Goal: Task Accomplishment & Management: Use online tool/utility

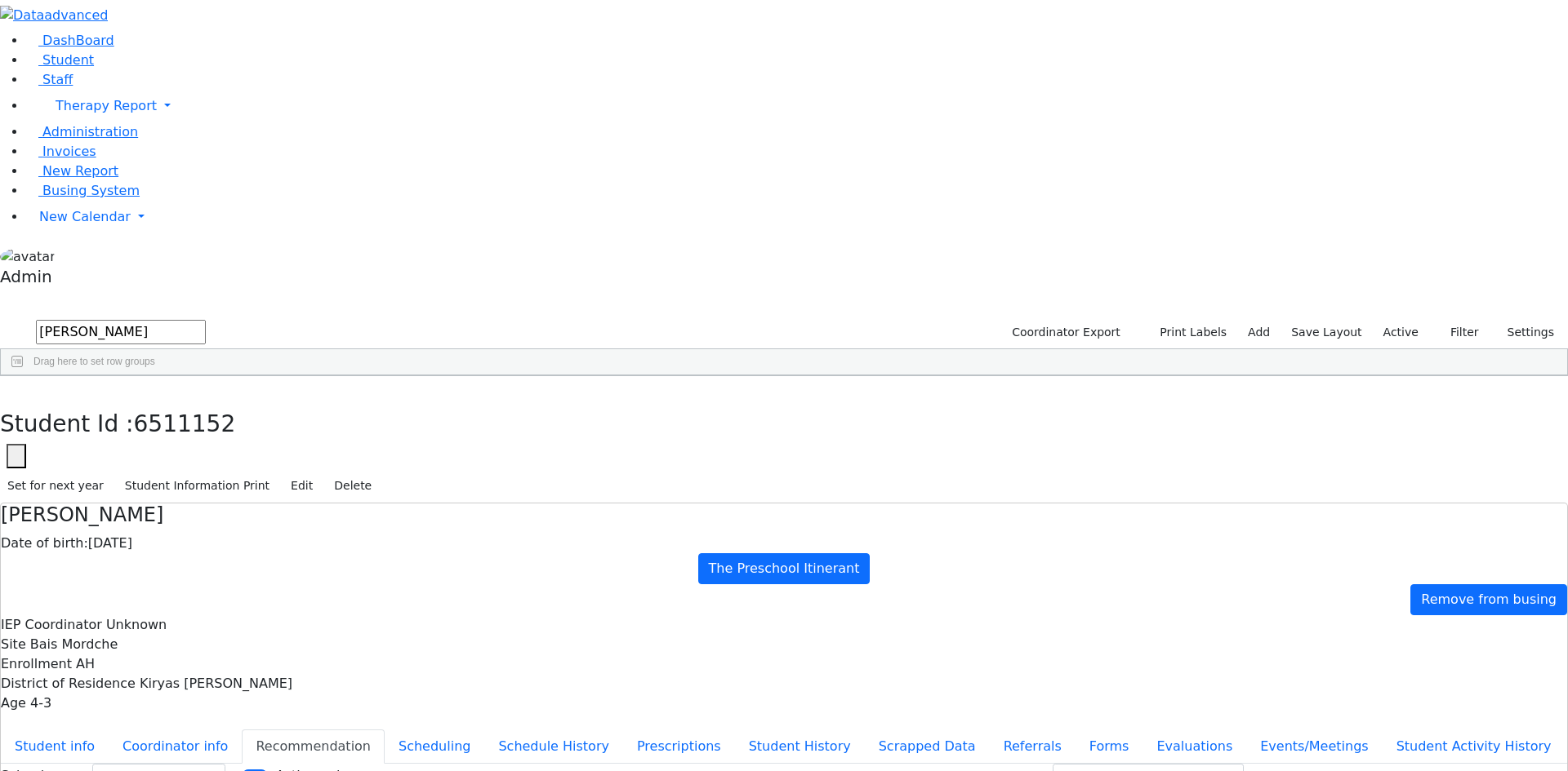
select select "211"
drag, startPoint x: 302, startPoint y: 58, endPoint x: 179, endPoint y: 78, distance: 124.6
click at [179, 78] on div "DashBoard Student Staff Therapy Report Student Old Calendar Report Admin" at bounding box center [784, 480] width 1568 height 960
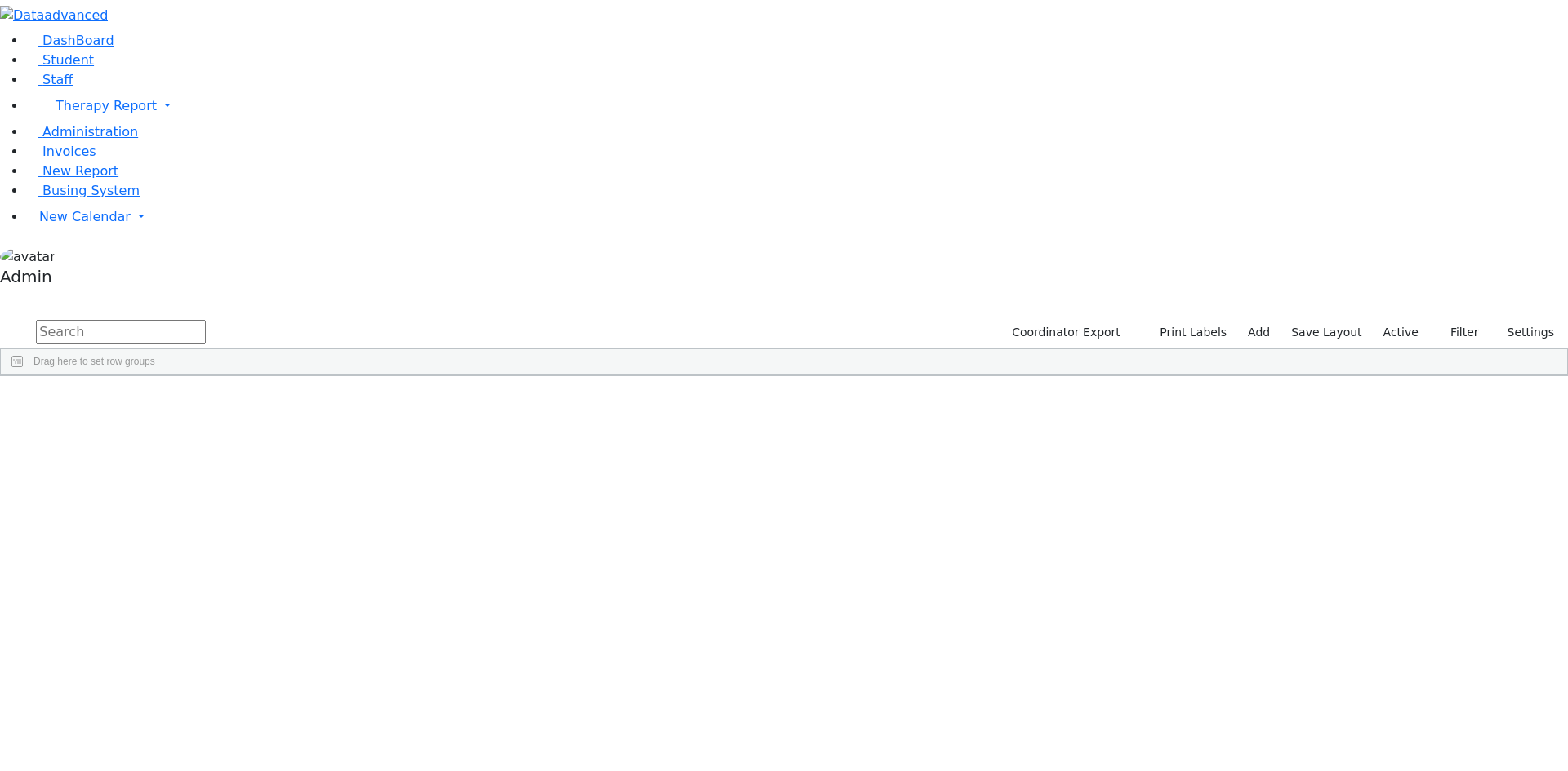
click at [206, 320] on input "text" at bounding box center [120, 332] width 170 height 24
type input "link"
click at [268, 402] on div "Ezriel" at bounding box center [202, 414] width 134 height 23
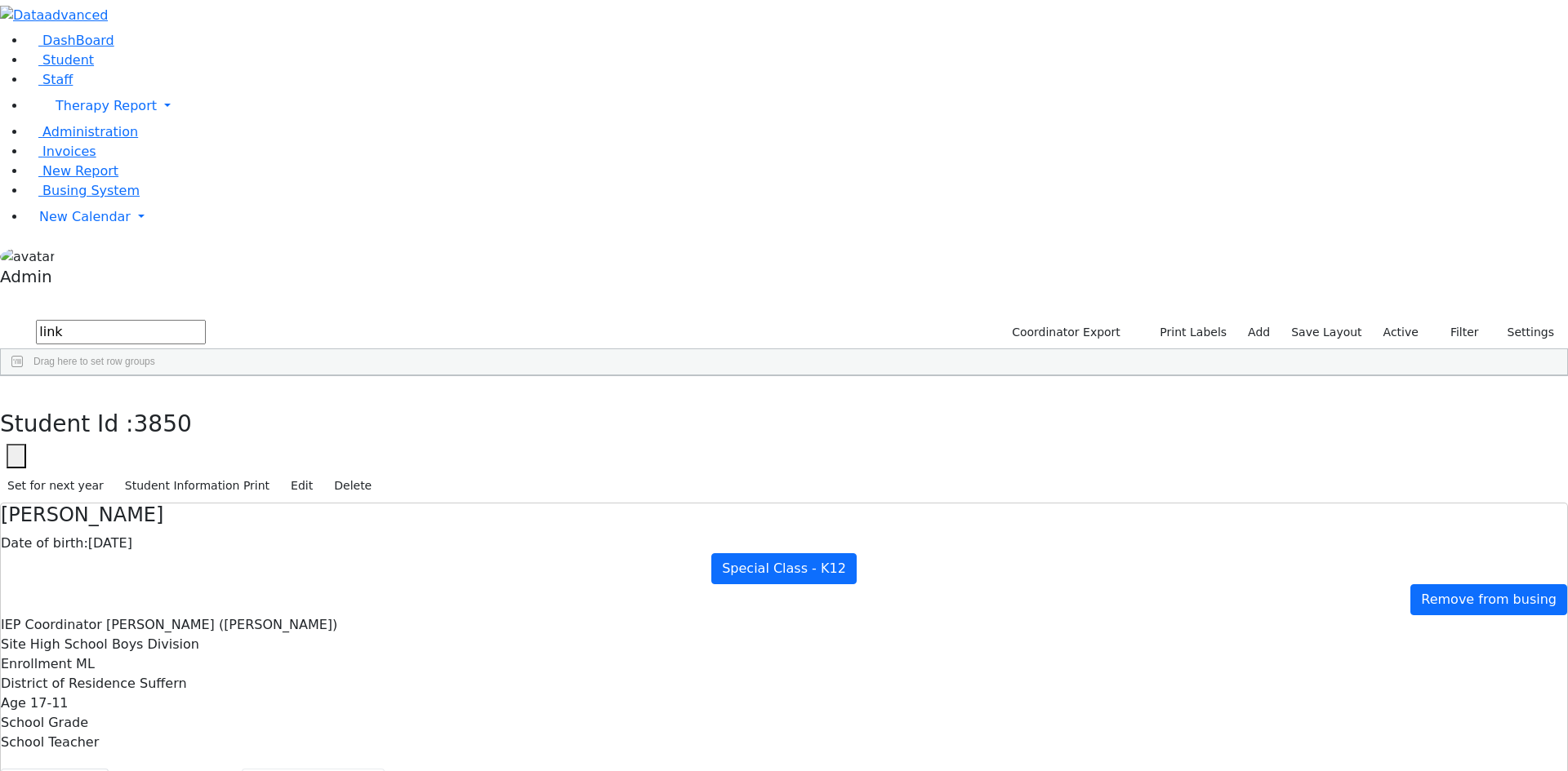
click at [385, 769] on button "Recommendation" at bounding box center [313, 786] width 143 height 35
checkbox input "true"
click at [16, 388] on icon "button" at bounding box center [12, 393] width 9 height 9
drag, startPoint x: 297, startPoint y: 64, endPoint x: 210, endPoint y: 60, distance: 87.1
click at [206, 318] on form "link" at bounding box center [102, 333] width 206 height 31
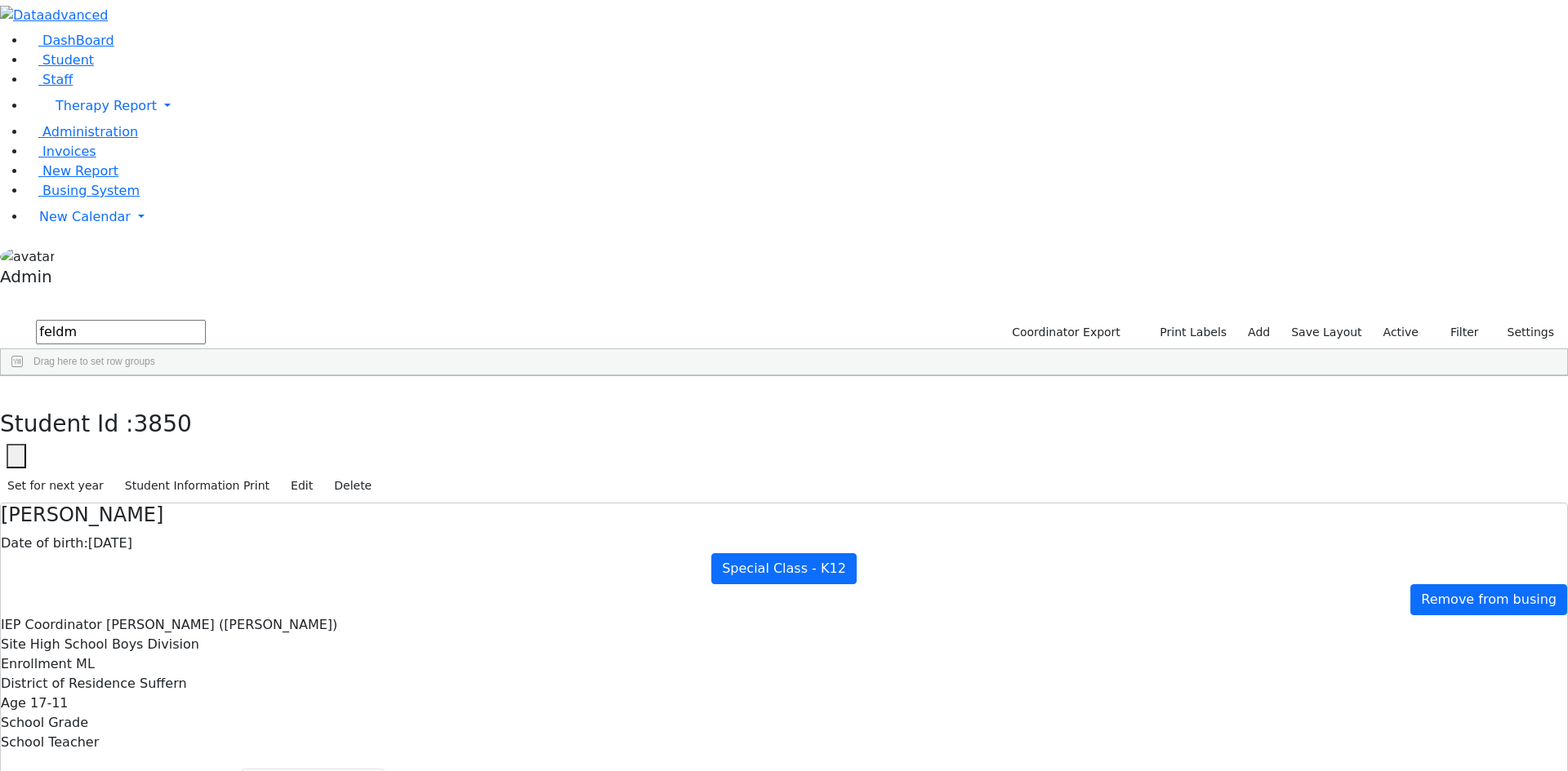
type input "feldm"
click at [267, 402] on div "[PERSON_NAME]" at bounding box center [200, 414] width 135 height 23
click at [385, 769] on button "Scheduling" at bounding box center [434, 786] width 99 height 35
click at [23, 376] on button "button" at bounding box center [11, 393] width 23 height 35
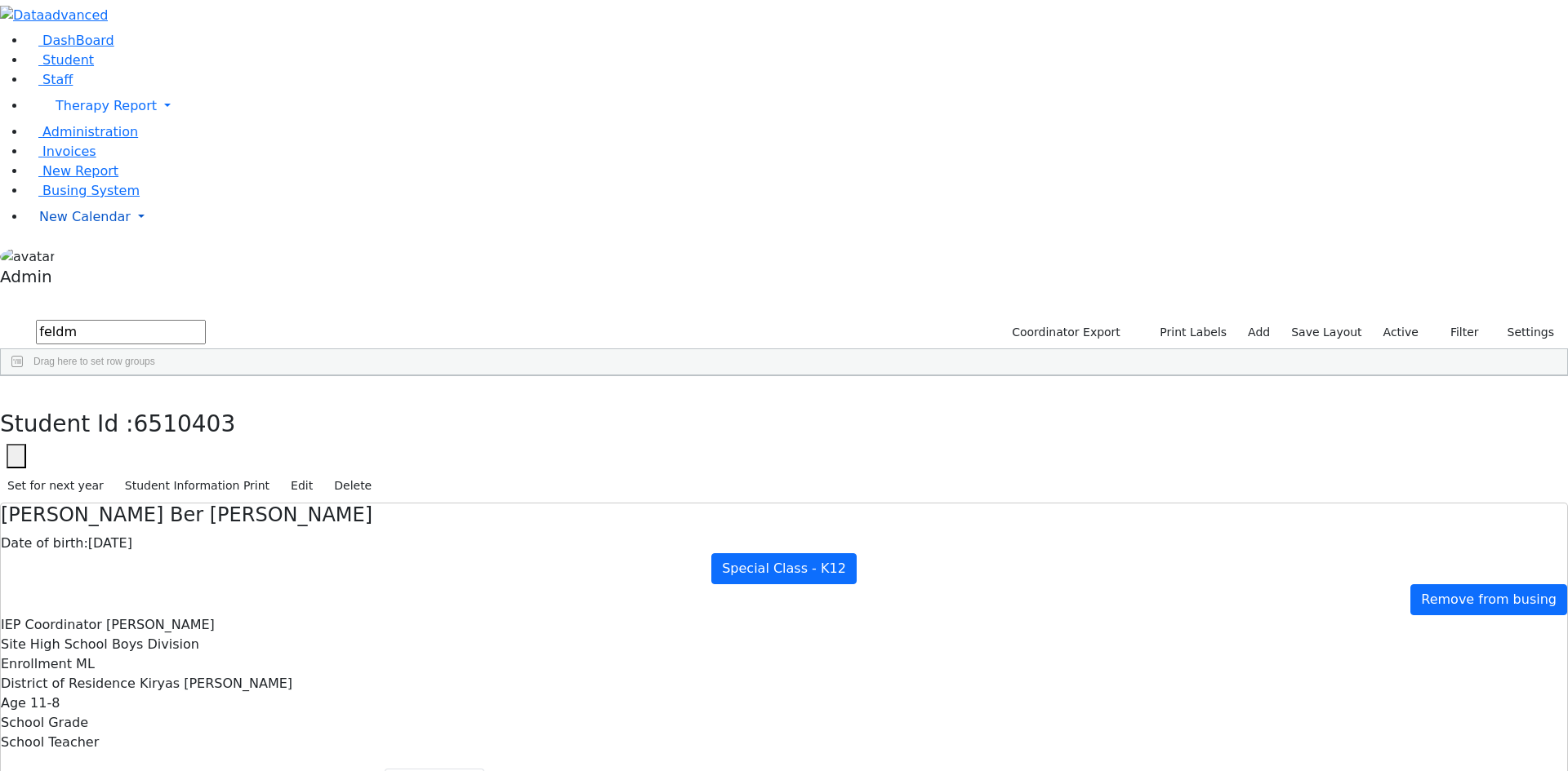
click at [72, 224] on span "New Calendar" at bounding box center [84, 217] width 91 height 16
click at [76, 257] on span "Calendar" at bounding box center [64, 249] width 59 height 16
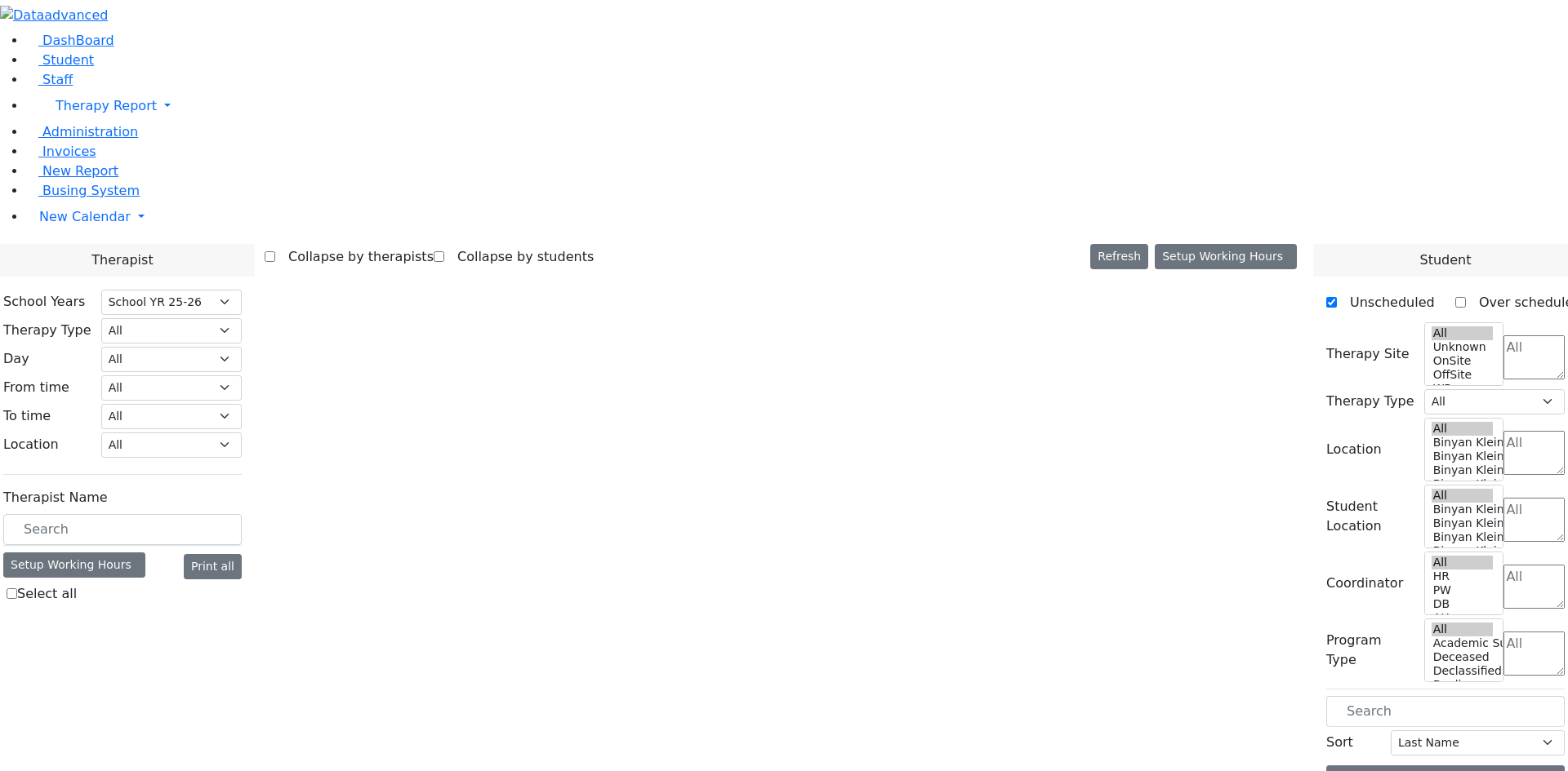
select select "212"
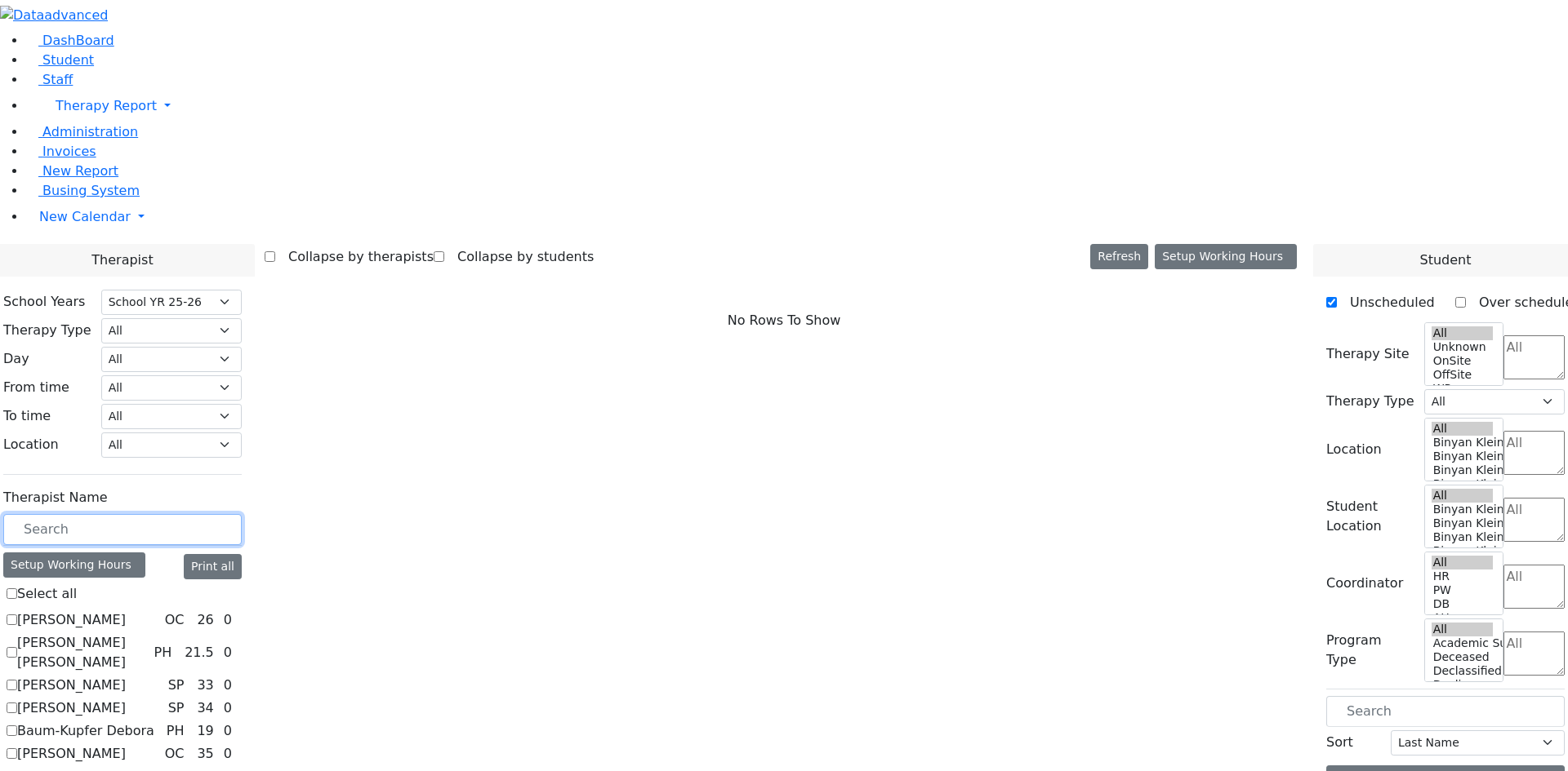
click at [242, 514] on input "text" at bounding box center [122, 529] width 238 height 31
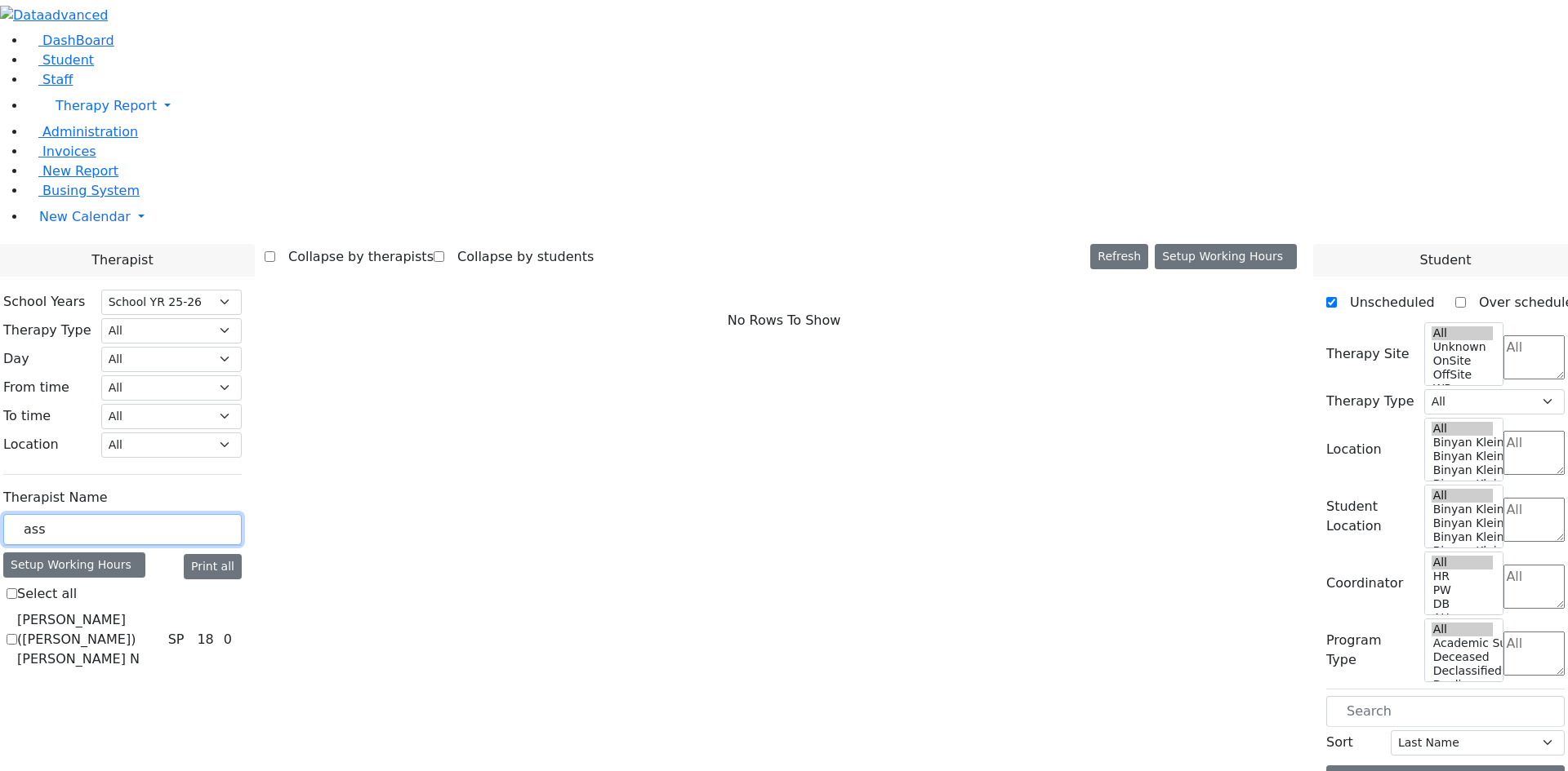
type input "ass"
click at [161, 611] on label "Kaufman (Assaf) Chava N" at bounding box center [89, 640] width 145 height 59
click at [17, 634] on input "Kaufman (Assaf) Chava N" at bounding box center [11, 639] width 10 height 10
checkbox input "true"
select select "3"
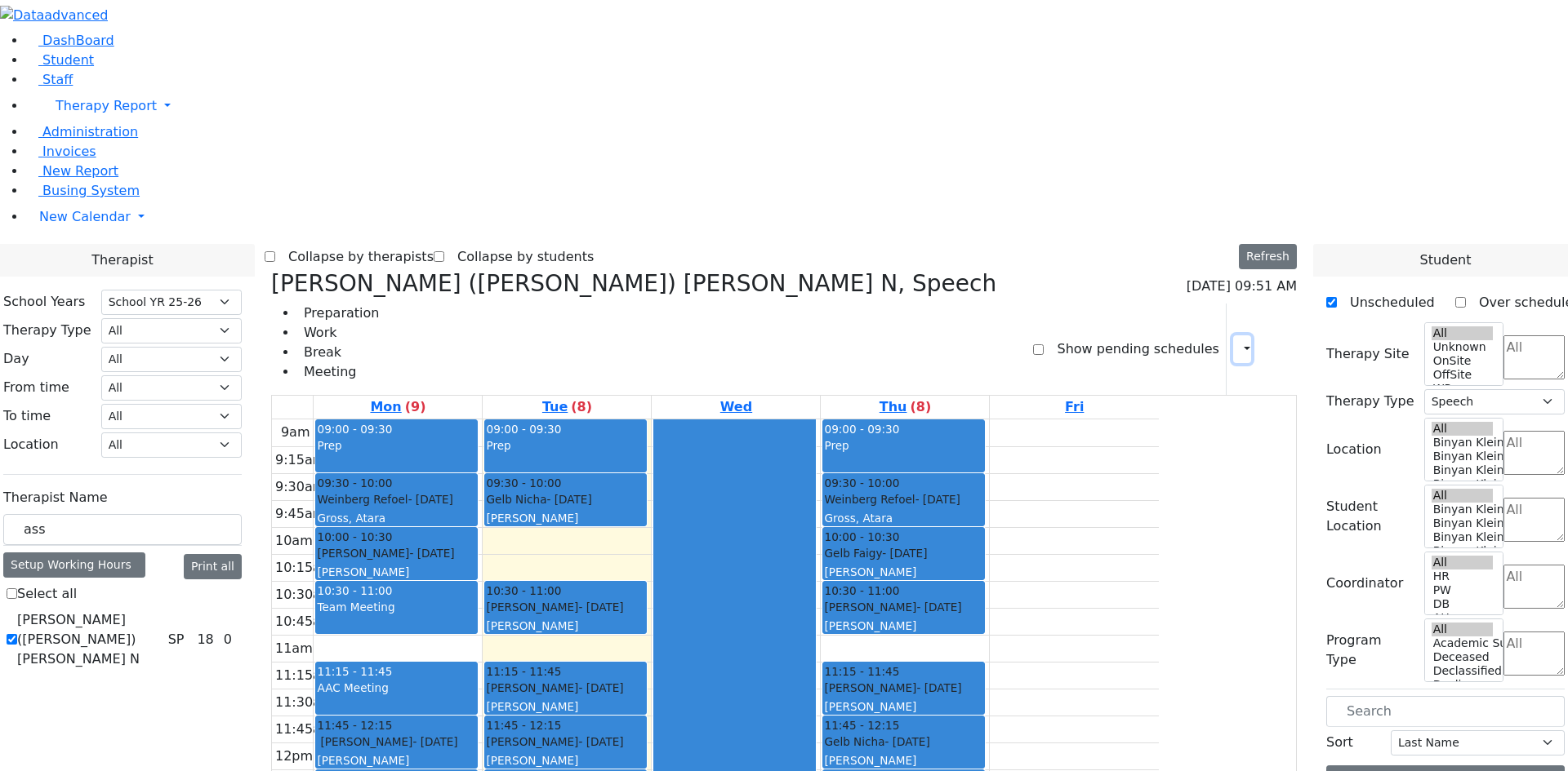
click at [1233, 336] on button "button" at bounding box center [1241, 350] width 18 height 28
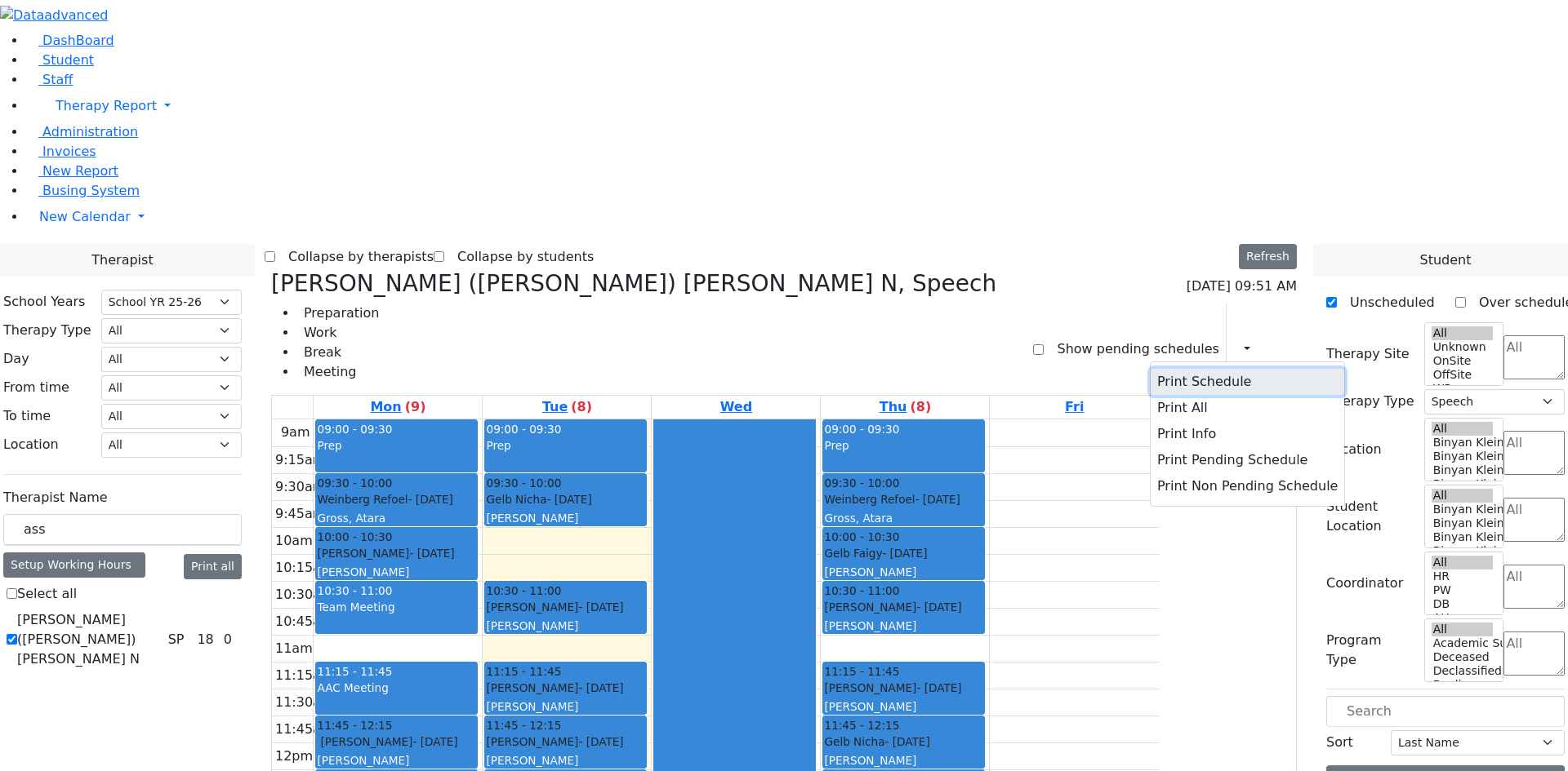
click at [1165, 369] on button "Print Schedule" at bounding box center [1247, 382] width 193 height 26
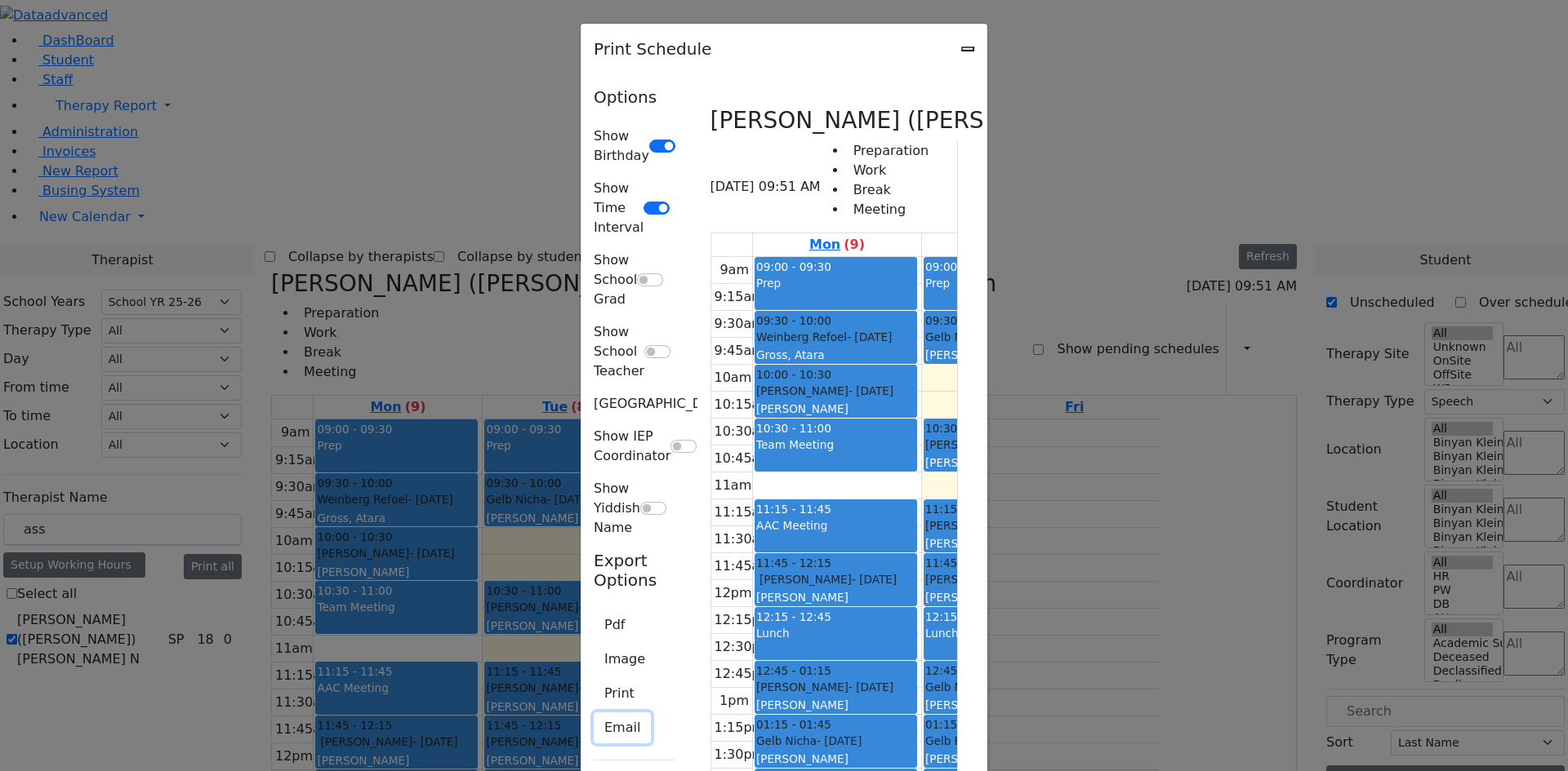
click at [594, 713] on button "Email" at bounding box center [622, 728] width 57 height 31
type input "C_Assaf@kjsd.k12.ny.us"
type textarea "This is schedule for Kaufman (Assaf) Chava N"
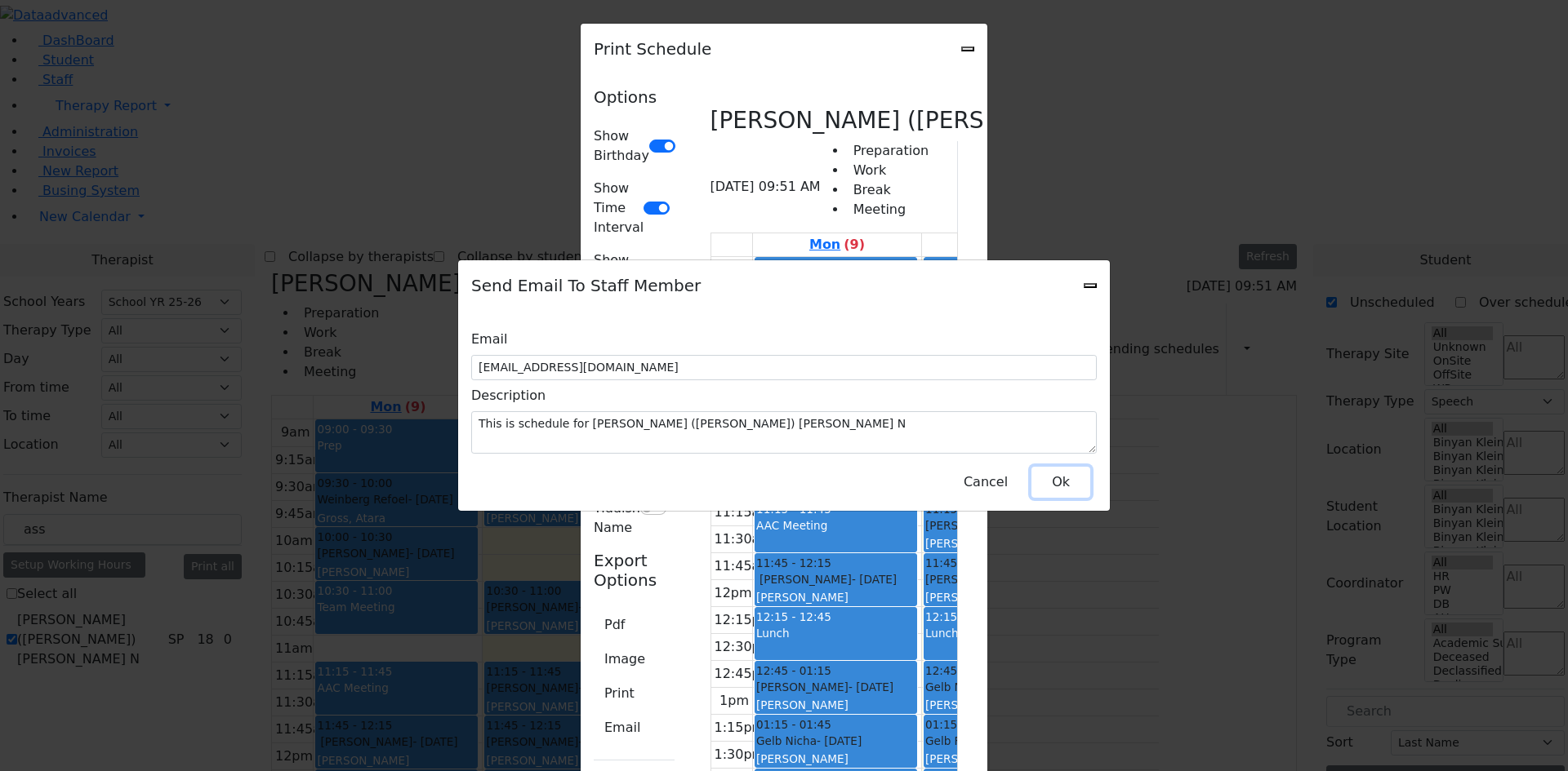
click at [1063, 481] on button "Ok" at bounding box center [1060, 482] width 59 height 31
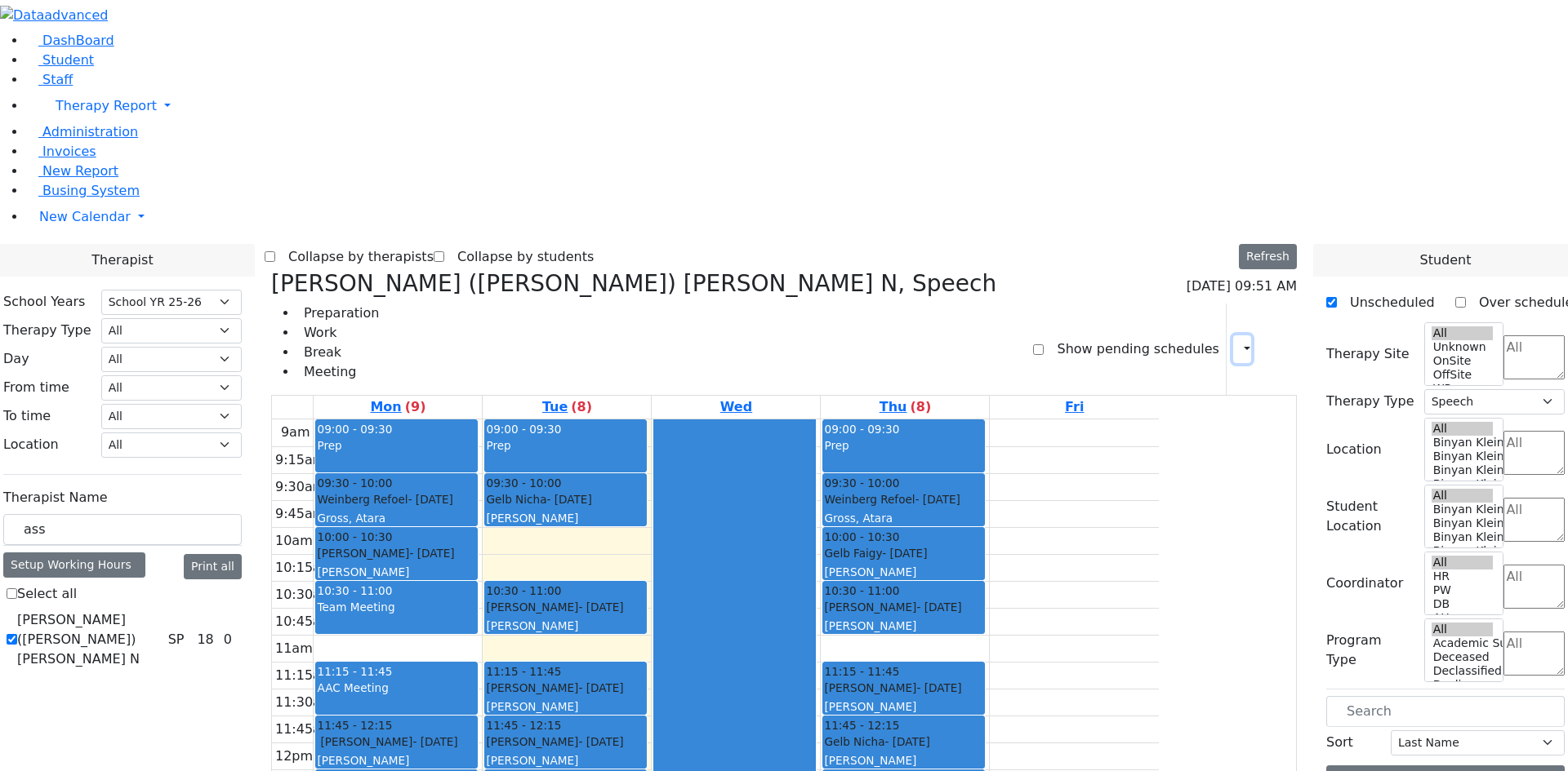
click at [1233, 336] on button "button" at bounding box center [1241, 350] width 18 height 28
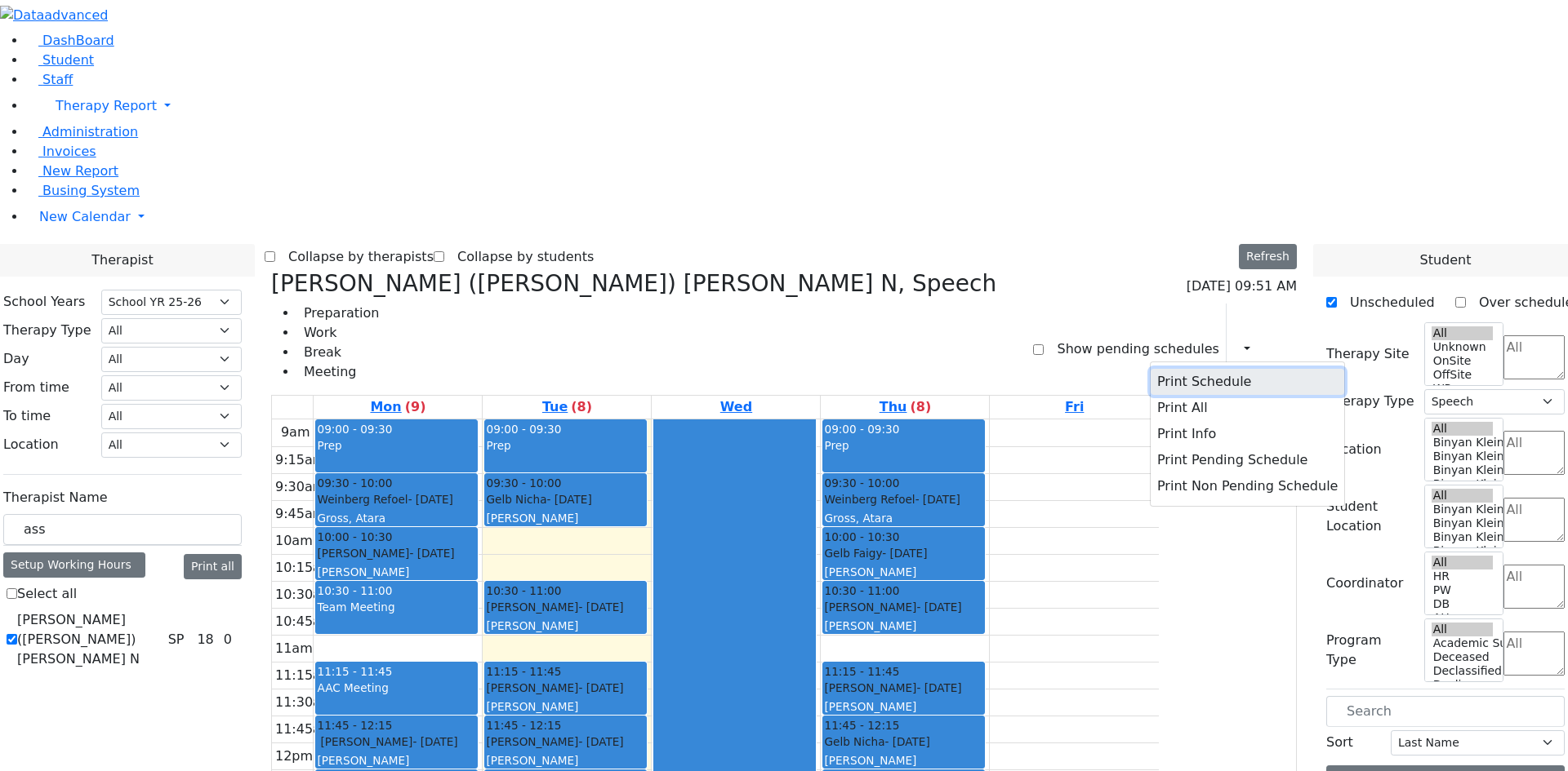
click at [1202, 369] on button "Print Schedule" at bounding box center [1247, 382] width 193 height 26
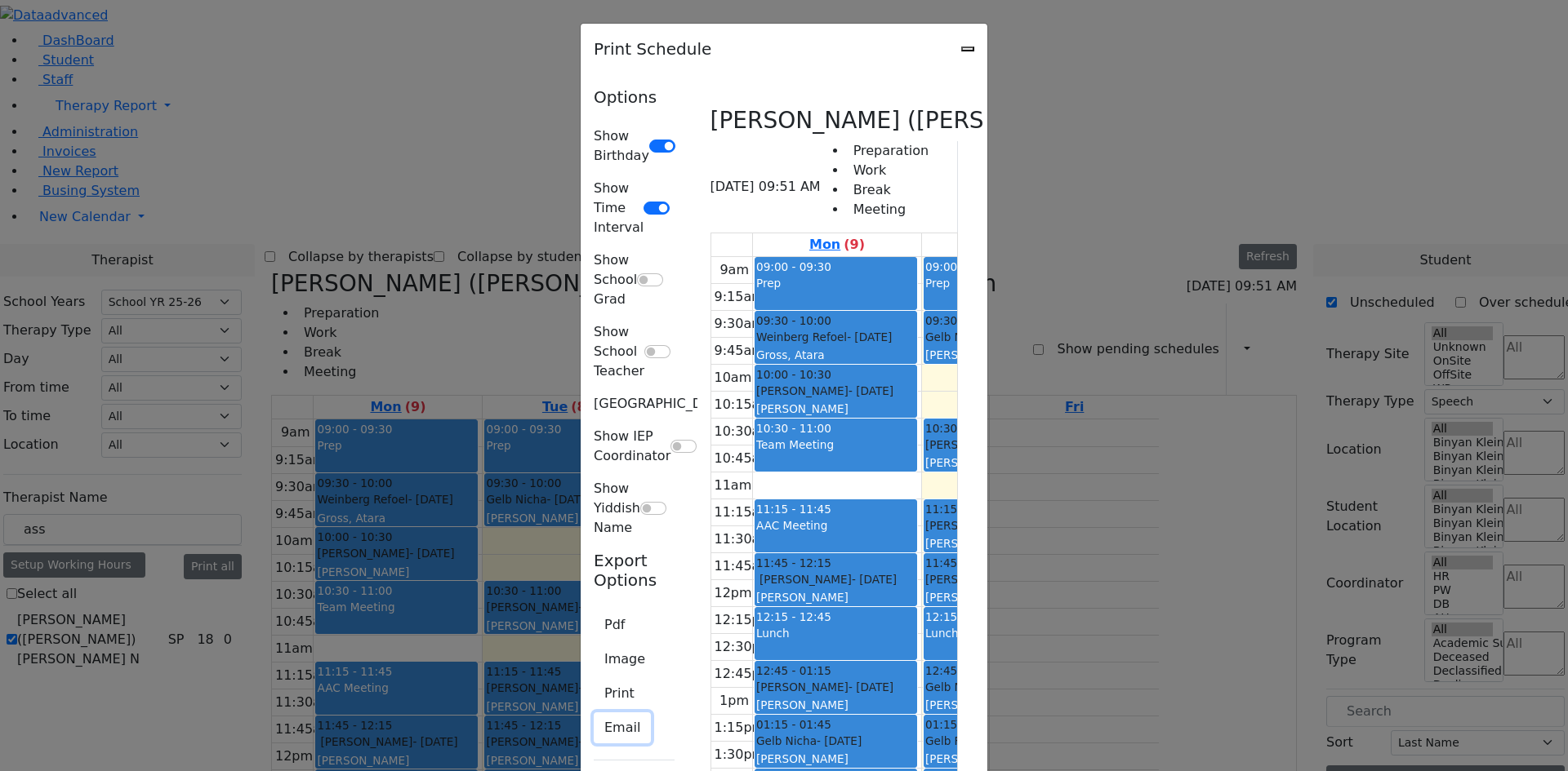
click at [594, 713] on button "Email" at bounding box center [622, 728] width 57 height 31
type input "C_Assaf@kjsd.k12.ny.us"
type textarea "This is schedule for Kaufman (Assaf) Chava N"
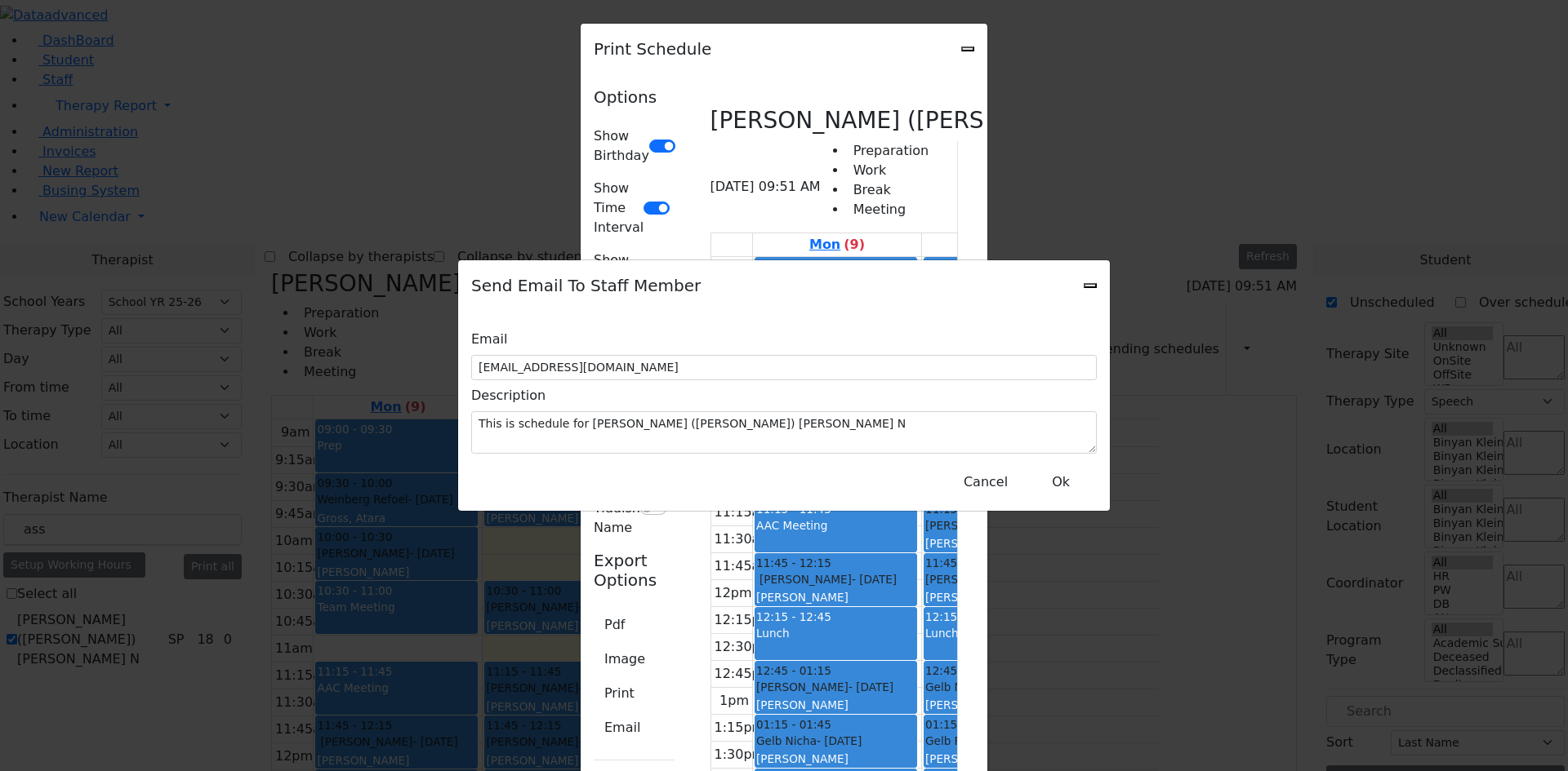
click at [1085, 302] on div "Send Email To Staff Member" at bounding box center [784, 286] width 652 height 51
drag, startPoint x: 1091, startPoint y: 295, endPoint x: 1175, endPoint y: 204, distance: 123.8
click at [1090, 286] on icon "Close" at bounding box center [1090, 286] width 0 height 0
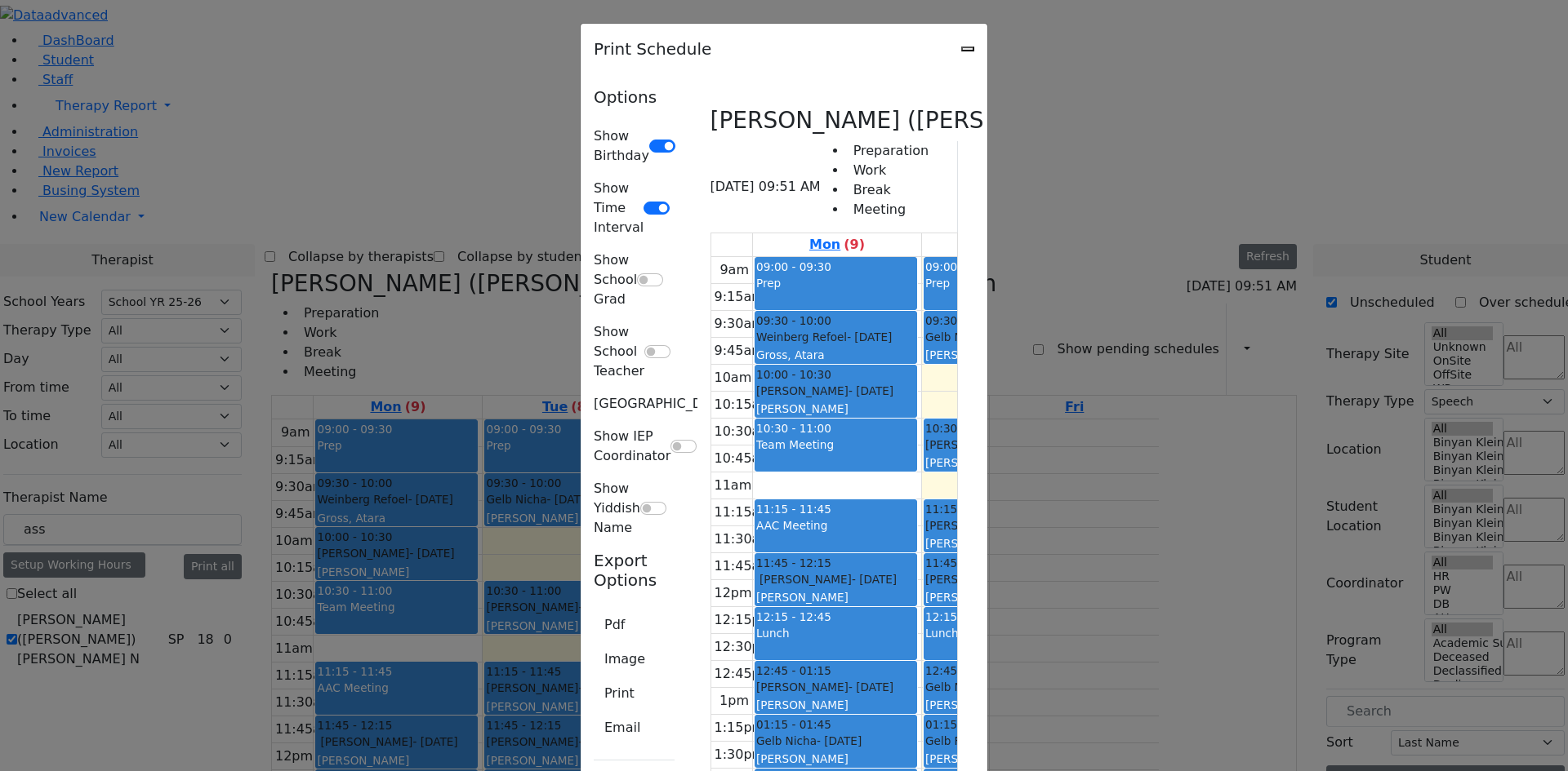
click at [987, 50] on div "Print Schedule" at bounding box center [784, 49] width 406 height 51
click at [967, 49] on icon "Close" at bounding box center [967, 49] width 0 height 0
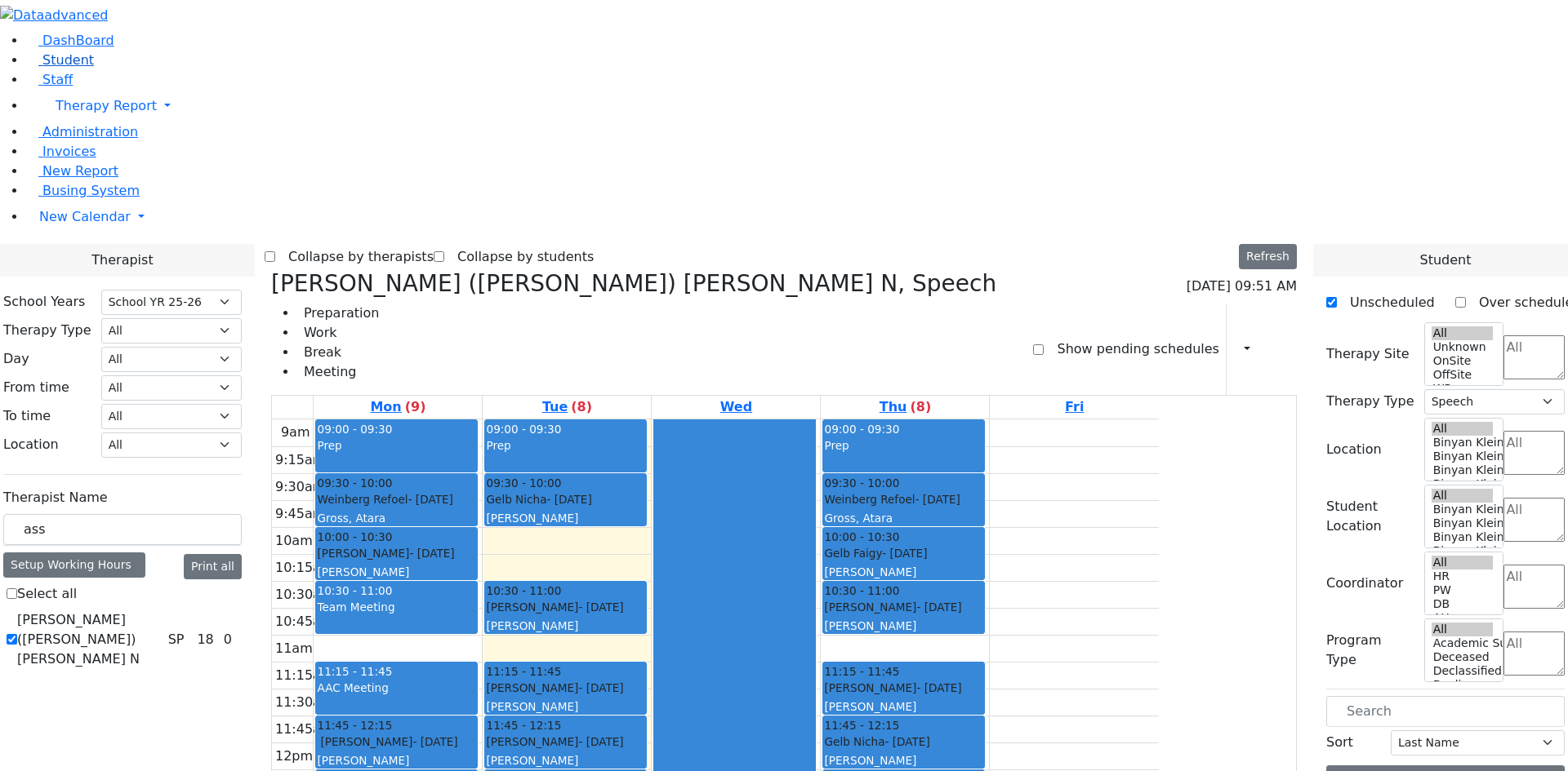
click at [71, 68] on span "Student" at bounding box center [68, 60] width 52 height 16
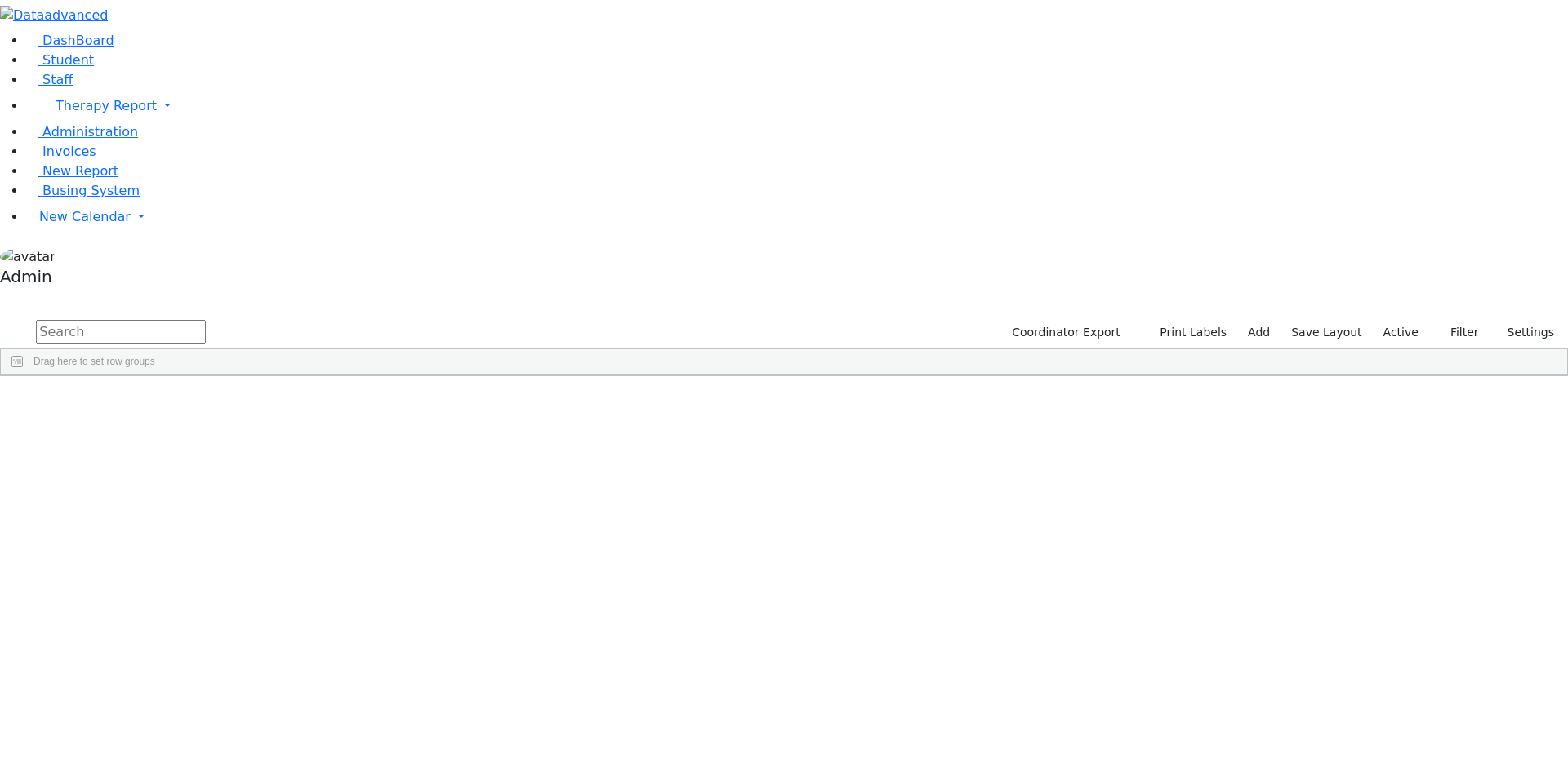
click at [206, 320] on input "text" at bounding box center [120, 332] width 170 height 24
click at [406, 539] on div "[PERSON_NAME] [DATE] [PERSON_NAME] Special Class - K12 Kiryas [PERSON_NAME] [PH…" at bounding box center [670, 551] width 1339 height 23
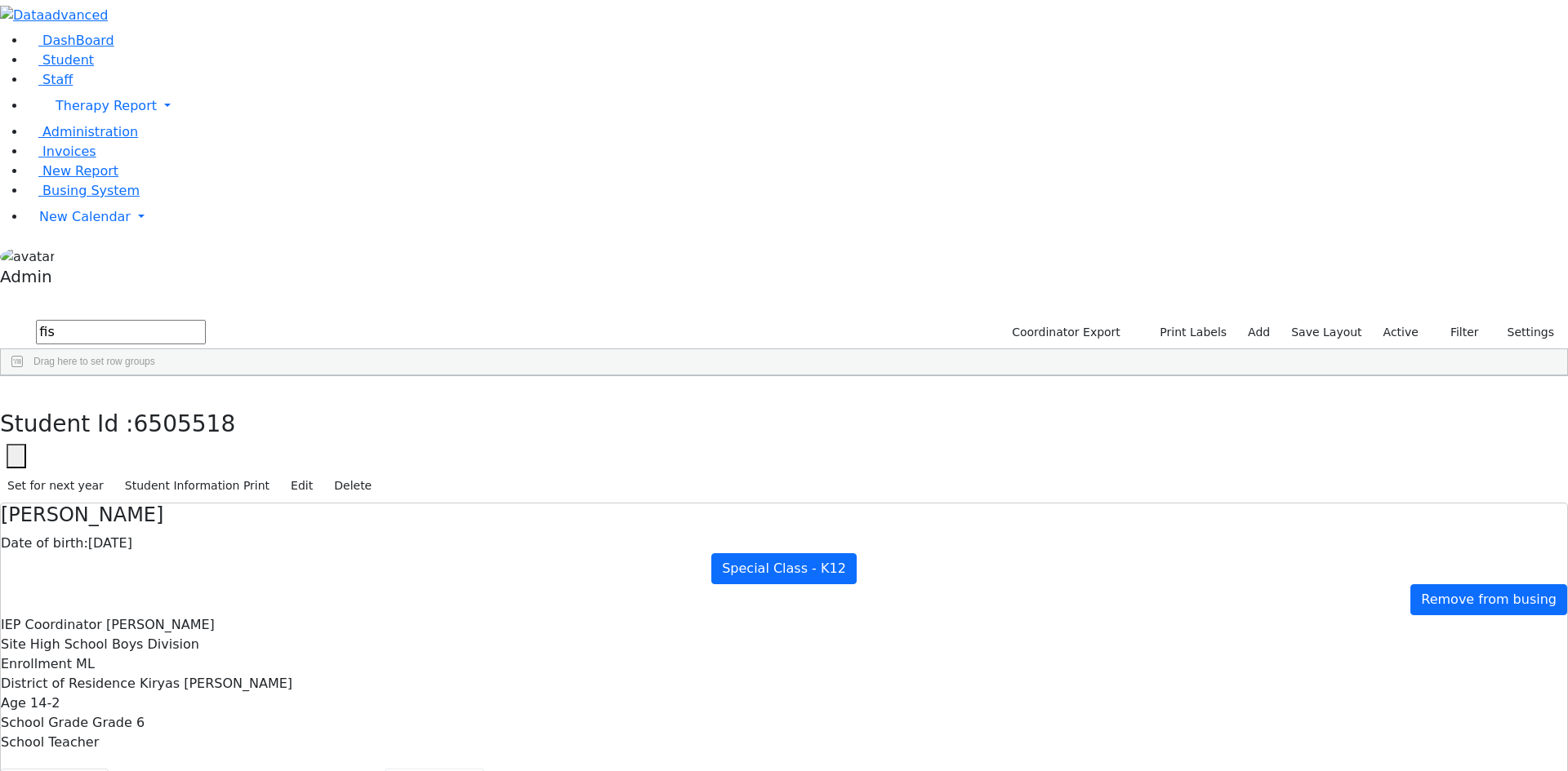
click at [385, 769] on button "Scheduling" at bounding box center [434, 786] width 99 height 35
click at [135, 22] on icon "button" at bounding box center [129, 15] width 12 height 12
click at [156, 320] on input "fis" at bounding box center [120, 332] width 170 height 24
type input "f"
type input "schwa"
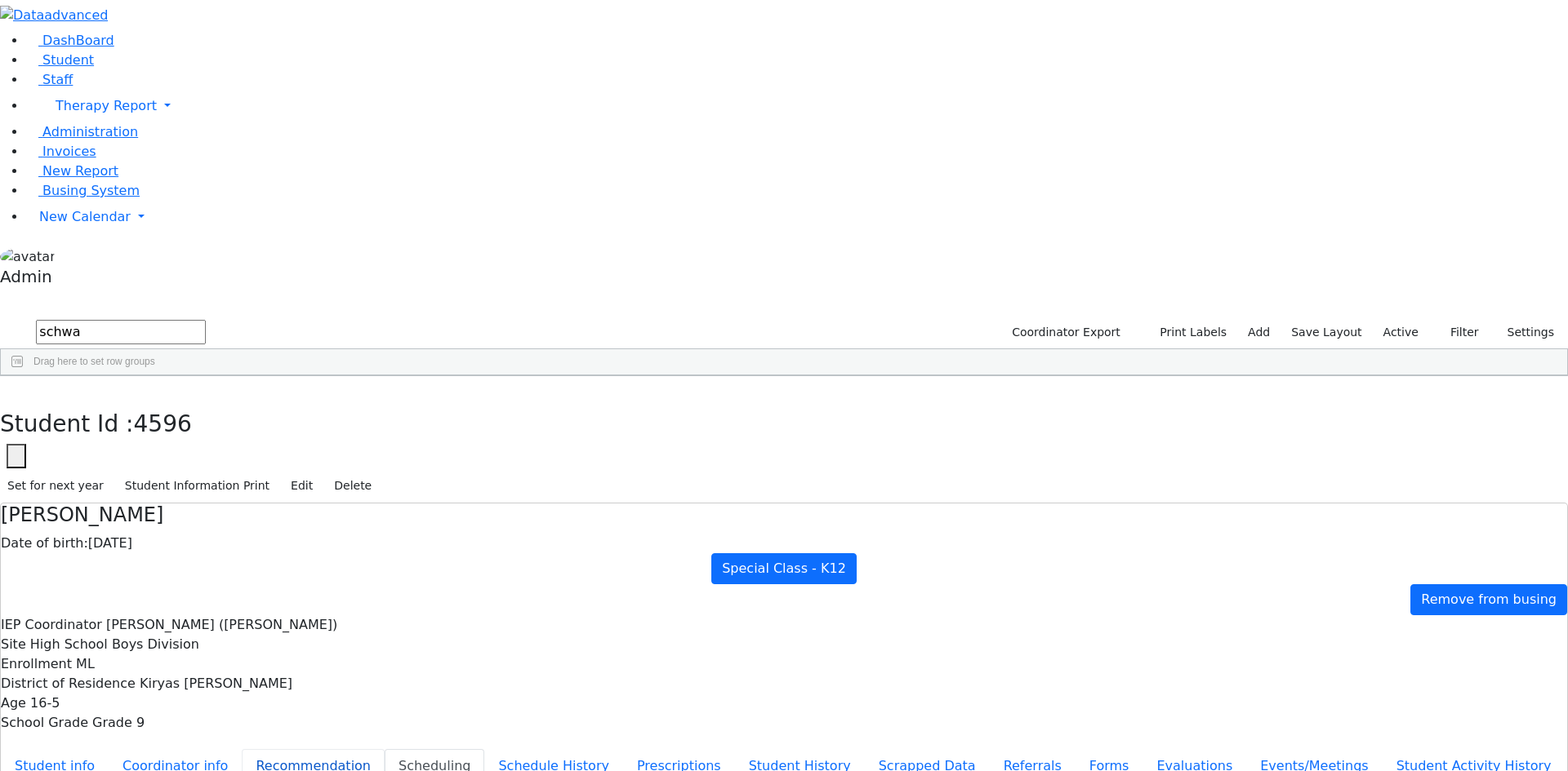
click at [381, 749] on button "Recommendation" at bounding box center [313, 766] width 143 height 35
checkbox input "true"
click at [385, 749] on button "Scheduling" at bounding box center [434, 766] width 99 height 35
drag, startPoint x: 166, startPoint y: 72, endPoint x: 45, endPoint y: 65, distance: 121.2
click at [45, 65] on div "DashBoard Student Staff Therapy Report Student Old Calendar Report Admin" at bounding box center [784, 490] width 1568 height 980
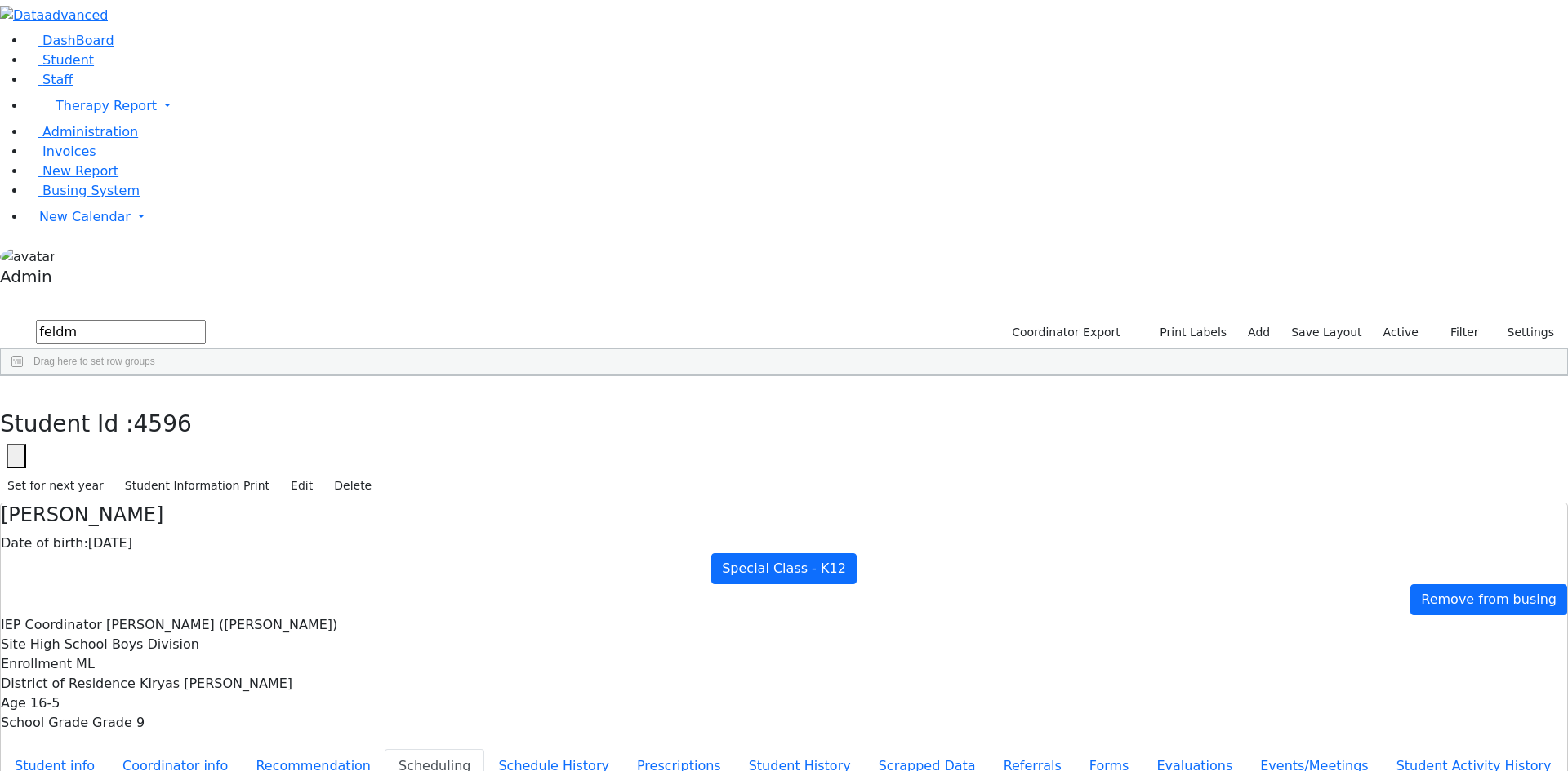
click at [104, 471] on div "Feldman" at bounding box center [75, 482] width 148 height 23
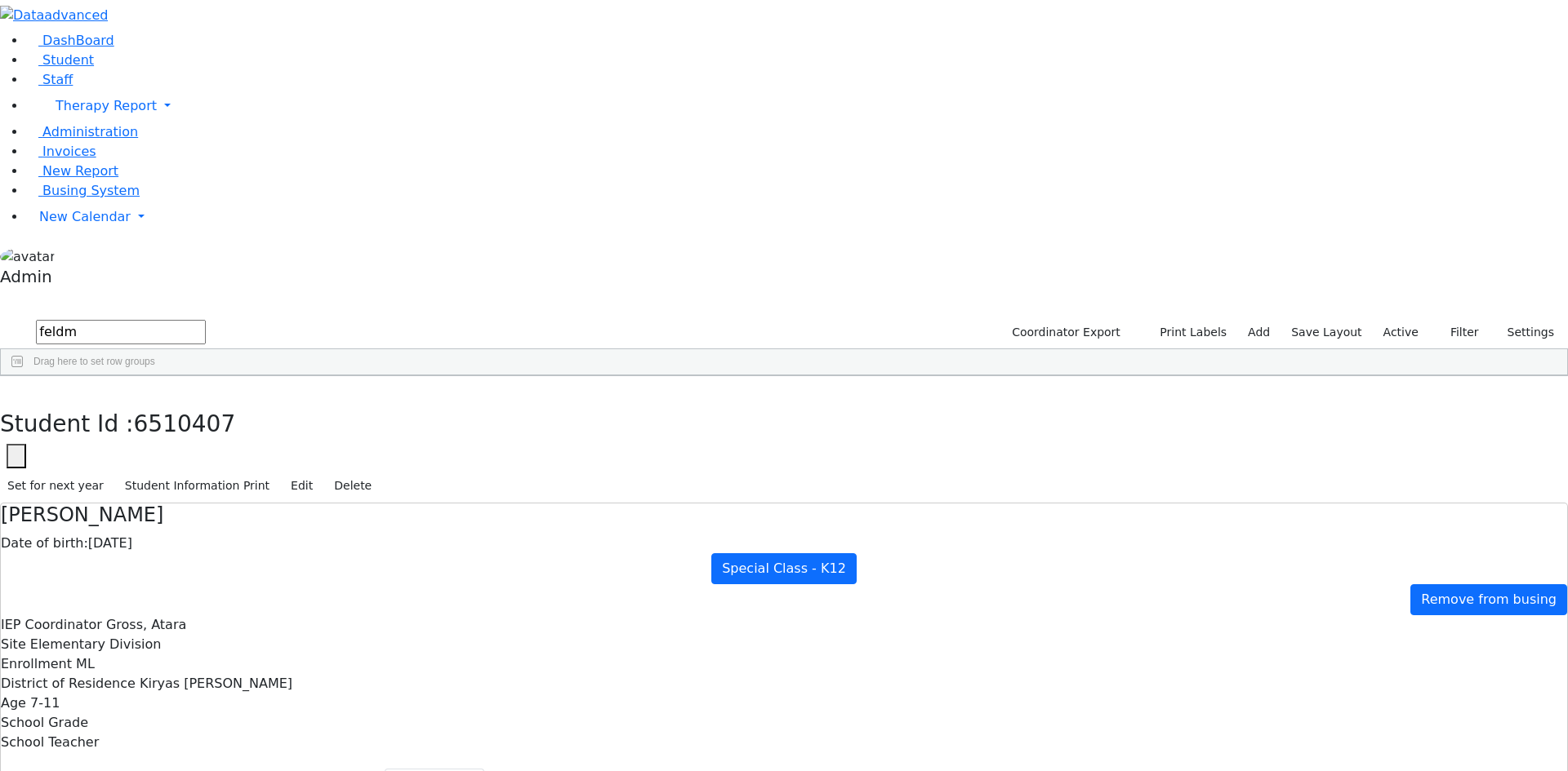
drag, startPoint x: 159, startPoint y: 74, endPoint x: 49, endPoint y: 65, distance: 110.4
click at [49, 65] on div "DashBoard Student Staff Therapy Report Student Old Calendar Report Admin" at bounding box center [784, 500] width 1568 height 1000
click at [135, 631] on div "[PERSON_NAME]" at bounding box center [75, 642] width 148 height 23
drag, startPoint x: 185, startPoint y: 70, endPoint x: 39, endPoint y: 62, distance: 146.2
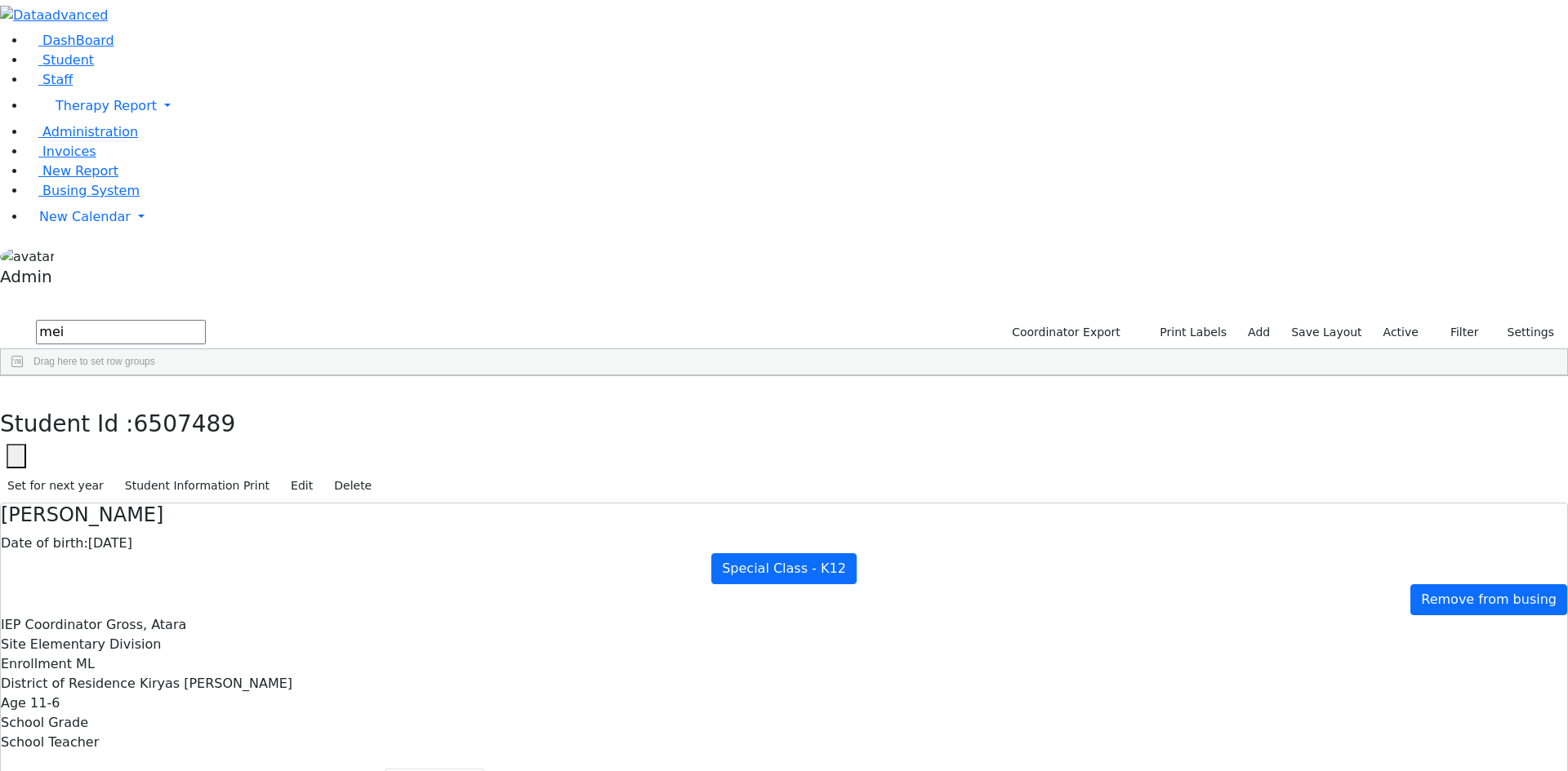
click at [39, 62] on div "DashBoard Student Staff Therapy Report Student Old Calendar Report Admin" at bounding box center [784, 500] width 1568 height 1000
click at [141, 471] on div "Feldman" at bounding box center [75, 482] width 148 height 23
click at [149, 402] on div "Feldman" at bounding box center [75, 414] width 148 height 23
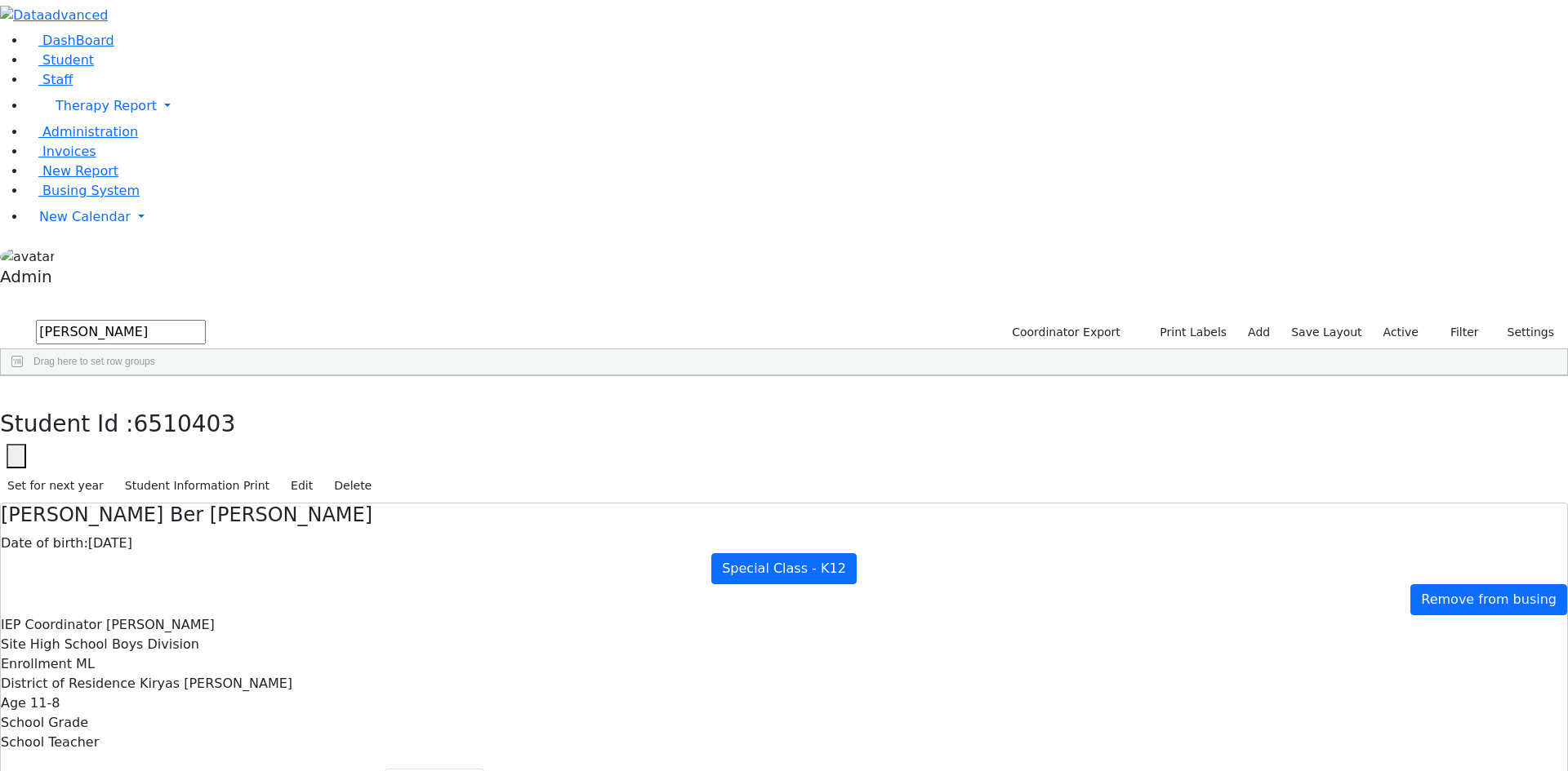
drag, startPoint x: 182, startPoint y: 66, endPoint x: 57, endPoint y: 67, distance: 125.0
click at [57, 67] on div "DashBoard Student Staff Therapy Report Student Old Calendar Report Admin" at bounding box center [784, 500] width 1568 height 1000
click at [147, 320] on input "[PERSON_NAME]" at bounding box center [120, 332] width 170 height 24
type input "f"
type input "[PERSON_NAME]"
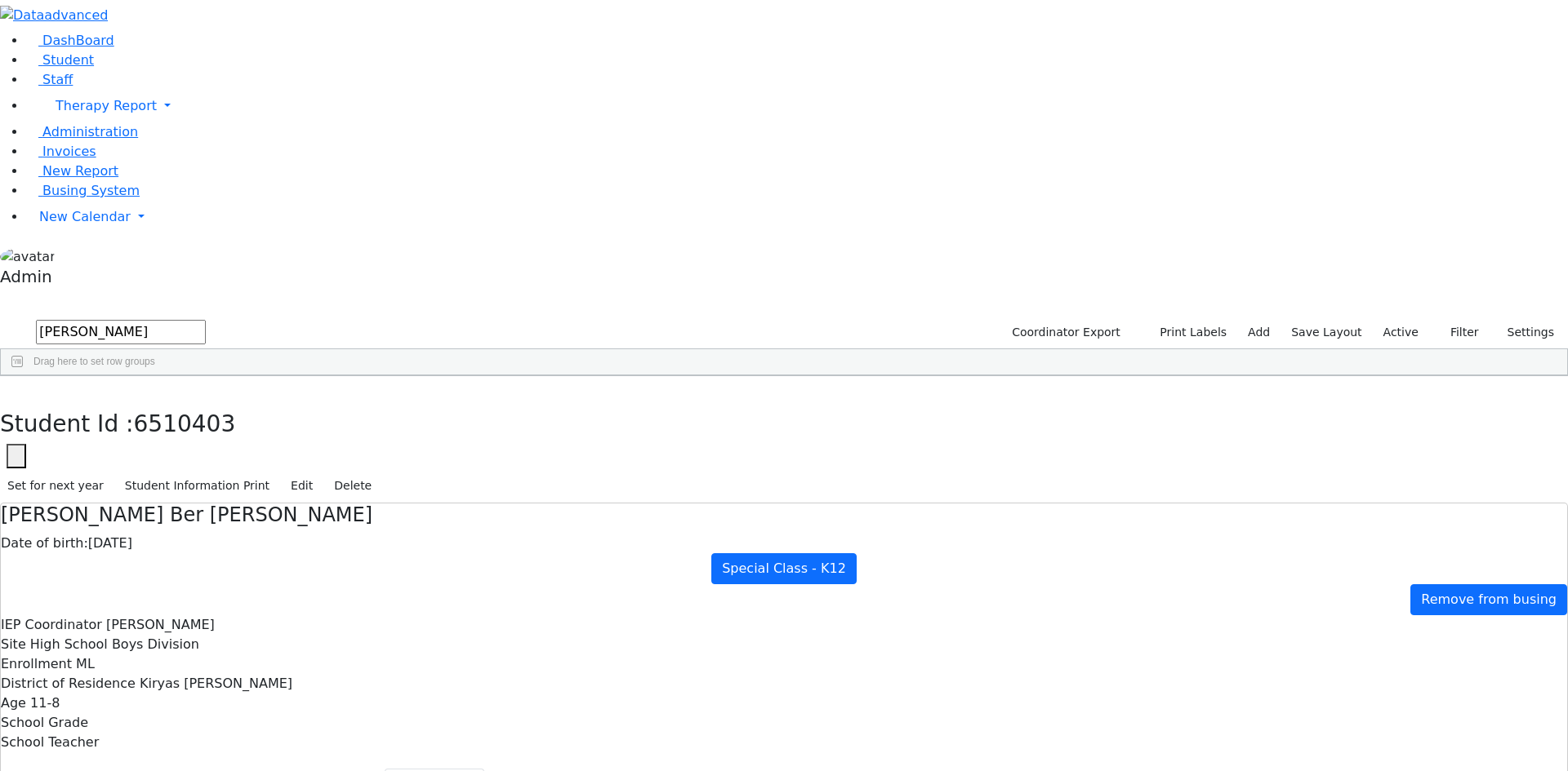
click at [148, 402] on div "[PERSON_NAME]" at bounding box center [75, 414] width 148 height 23
click at [23, 376] on button "button" at bounding box center [11, 393] width 23 height 35
